Goal: Task Accomplishment & Management: Use online tool/utility

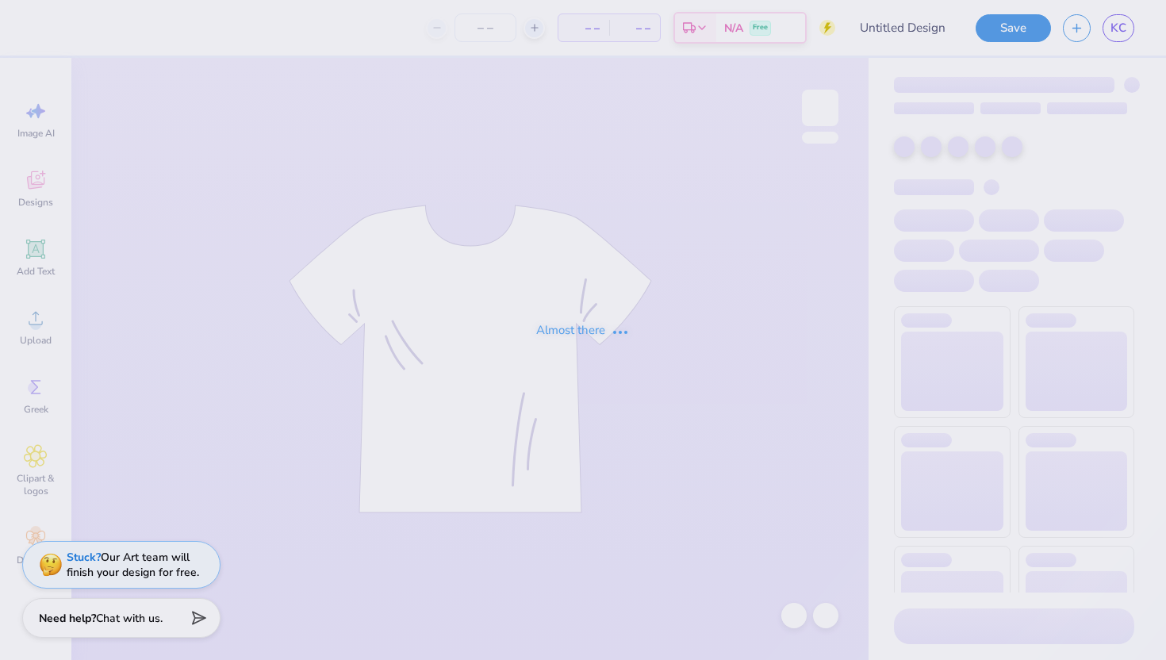
type input "Kass [PERSON_NAME] : The [GEOGRAPHIC_DATA][US_STATE]"
type input "70"
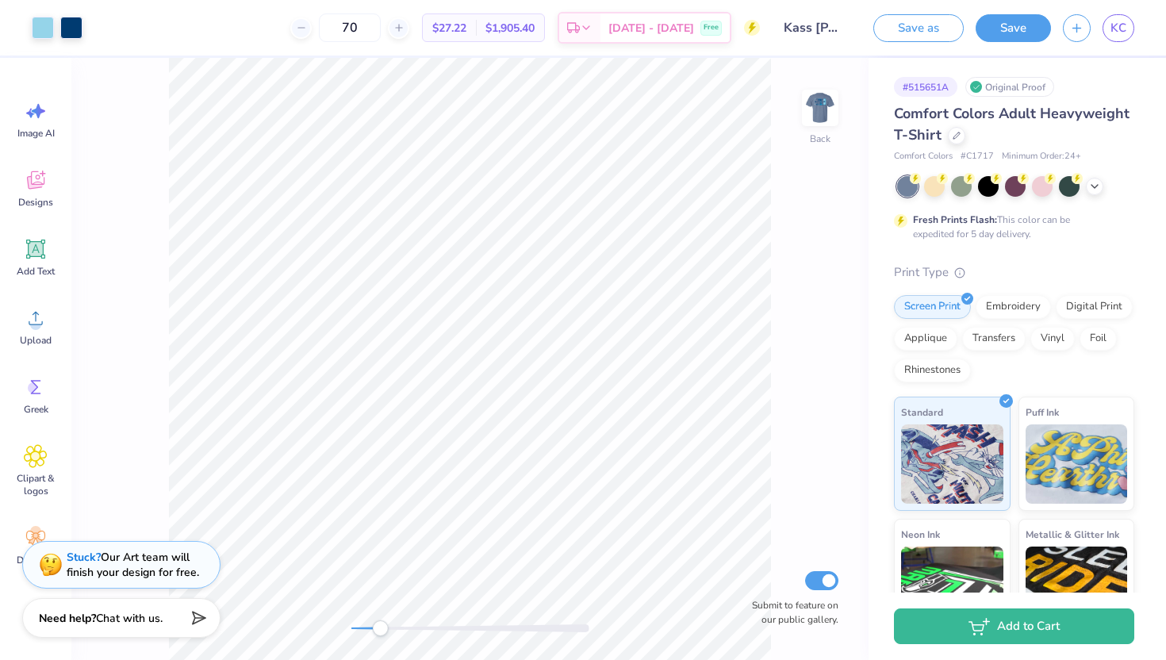
drag, startPoint x: 354, startPoint y: 627, endPoint x: 391, endPoint y: 621, distance: 37.7
click at [388, 621] on div "Accessibility label" at bounding box center [380, 628] width 16 height 16
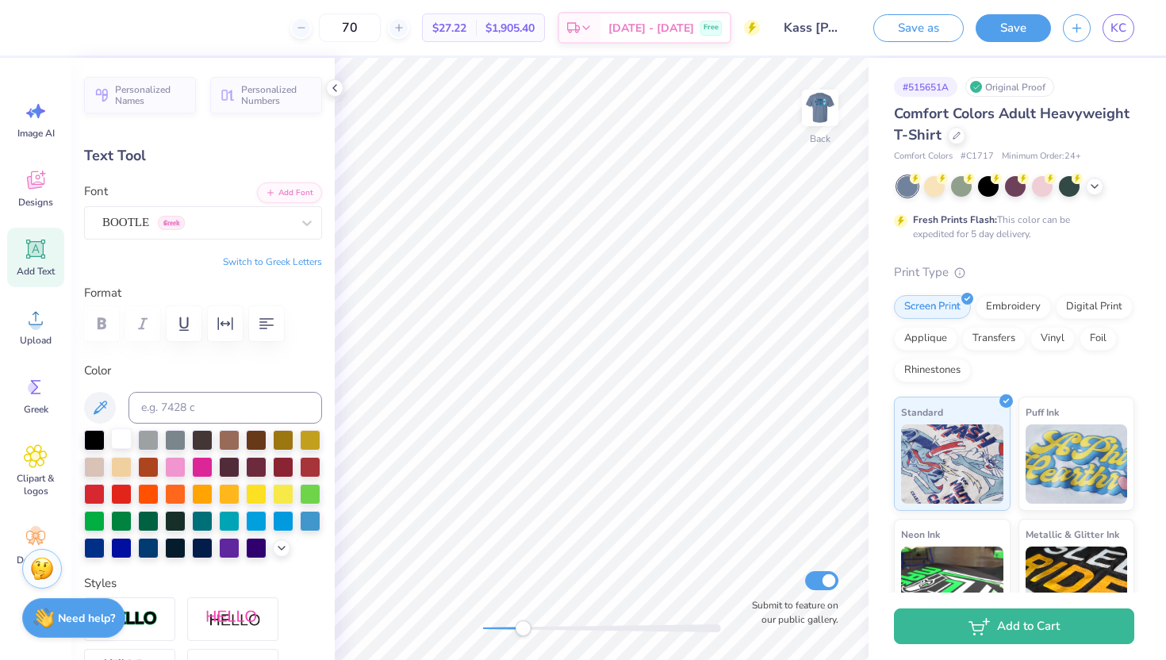
click at [121, 436] on div at bounding box center [121, 438] width 21 height 21
type input "1.33"
type input "0.52"
type input "3.99"
click at [122, 438] on div at bounding box center [121, 438] width 21 height 21
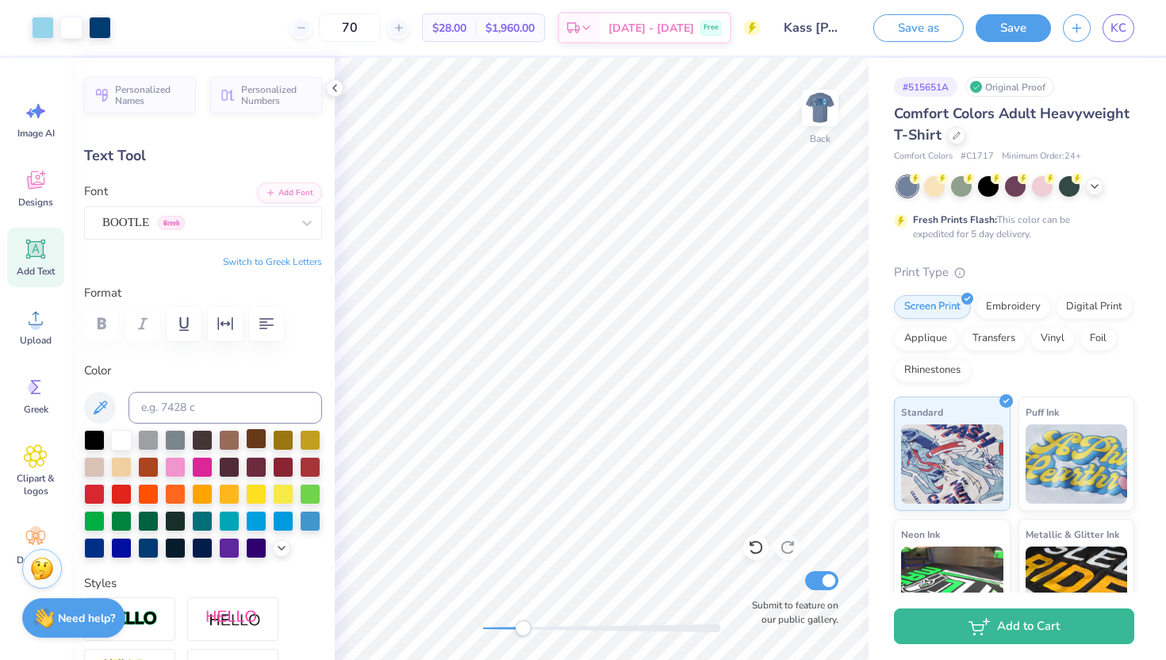
type input "1.24"
type input "0.29"
type input "4.60"
click at [113, 437] on div at bounding box center [121, 438] width 21 height 21
click at [451, 631] on div "Back Submit to feature on our public gallery." at bounding box center [602, 359] width 534 height 602
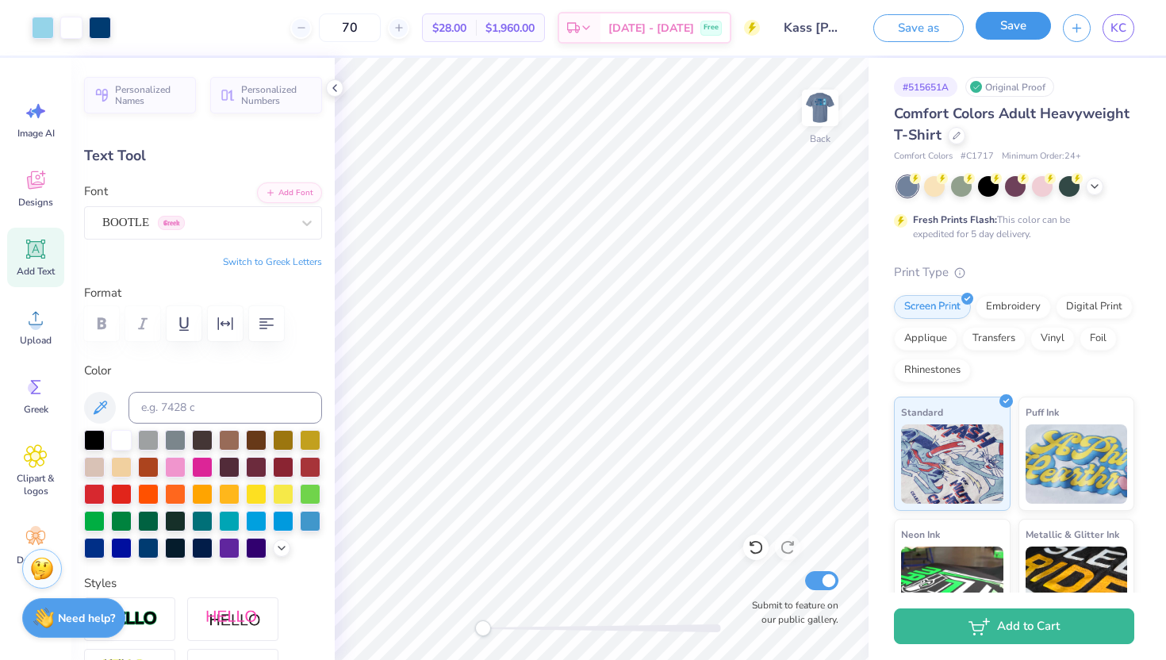
click at [1006, 29] on button "Save" at bounding box center [1013, 26] width 75 height 28
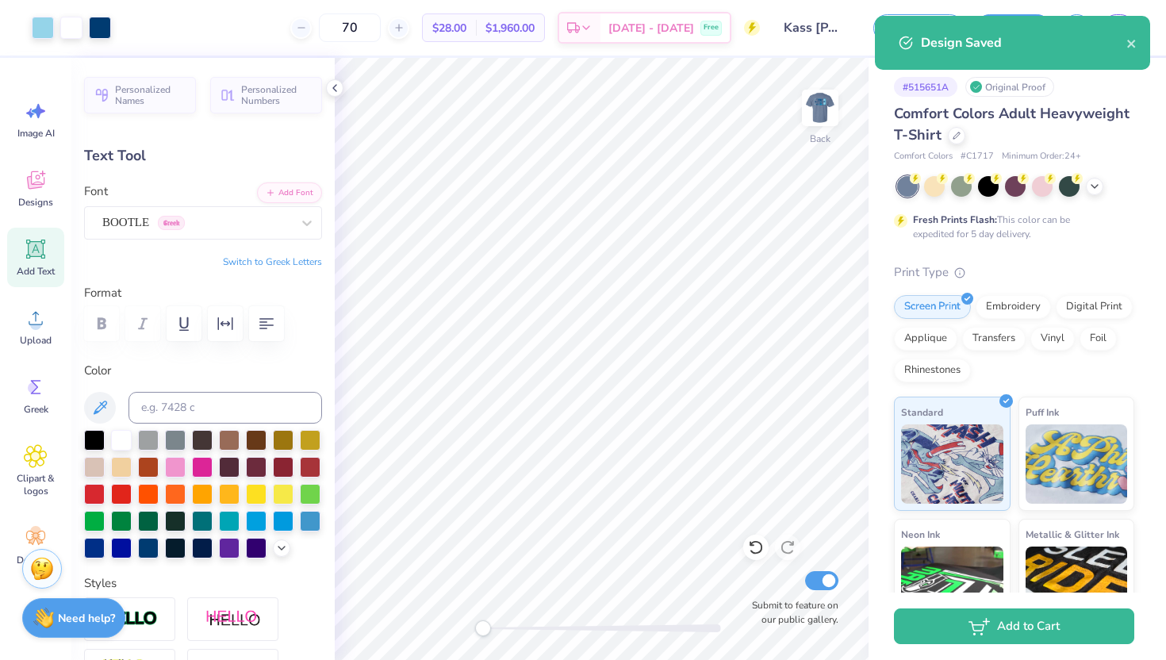
click at [1139, 47] on div "Design Saved" at bounding box center [1012, 43] width 275 height 54
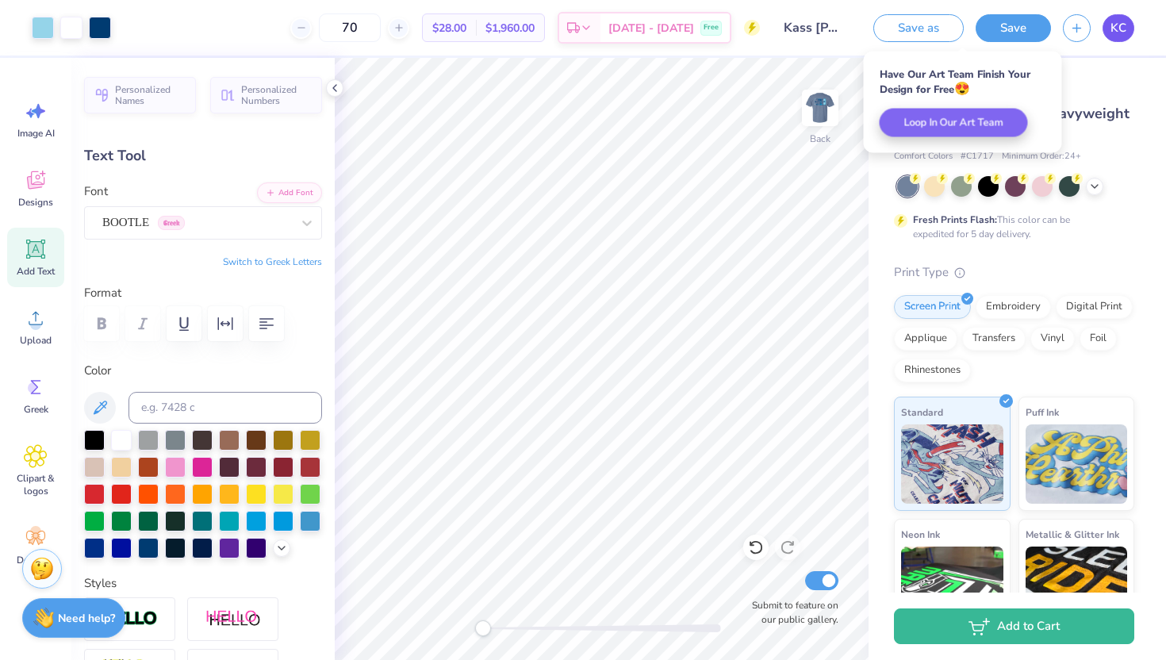
click at [1127, 30] on link "KC" at bounding box center [1119, 28] width 32 height 28
